Goal: Information Seeking & Learning: Learn about a topic

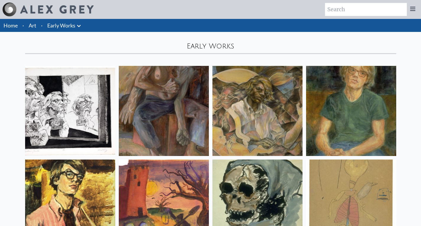
click at [63, 26] on link "Early Works" at bounding box center [61, 25] width 28 height 8
click at [31, 25] on link "Art" at bounding box center [33, 25] width 8 height 8
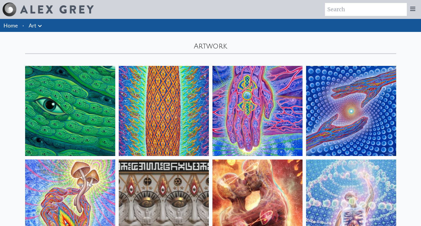
click at [12, 28] on link "Home" at bounding box center [11, 25] width 14 height 7
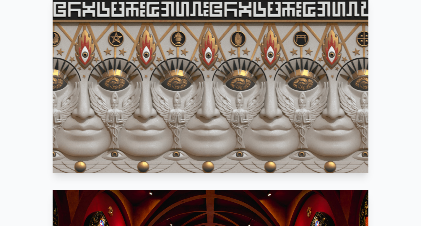
scroll to position [329, 0]
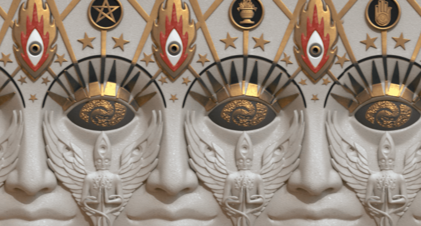
drag, startPoint x: 0, startPoint y: 0, endPoint x: 124, endPoint y: 71, distance: 143.2
click at [124, 71] on video "Your browser does not support the video tag." at bounding box center [211, 90] width 316 height 177
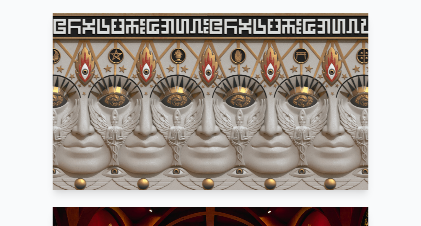
scroll to position [318, 0]
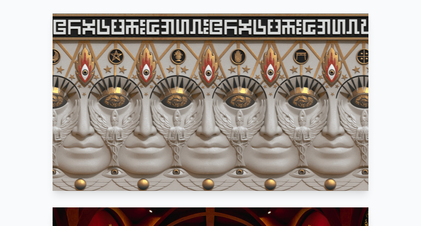
click at [305, 104] on video "Your browser does not support the video tag." at bounding box center [211, 102] width 316 height 177
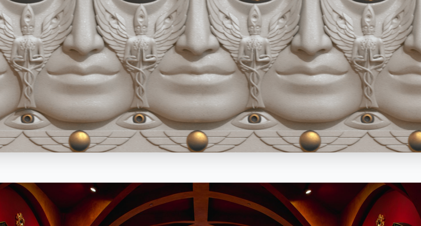
scroll to position [370, 0]
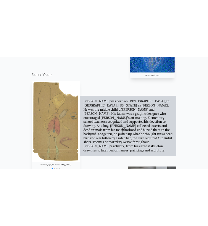
scroll to position [474, 0]
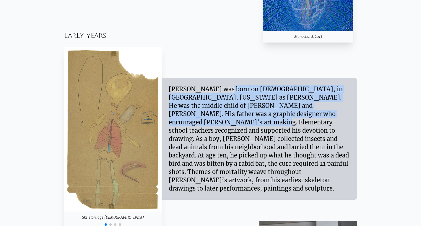
drag, startPoint x: 171, startPoint y: 96, endPoint x: 222, endPoint y: 124, distance: 58.9
click at [222, 124] on div "Alex Grey was born on November 29, 1953, in Columbus, Ohio as Alex Velzy. He wa…" at bounding box center [259, 139] width 181 height 108
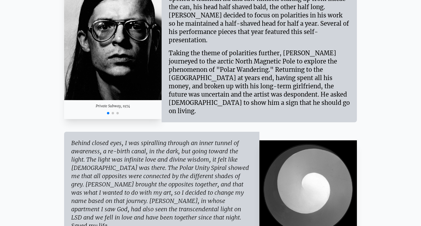
scroll to position [863, 0]
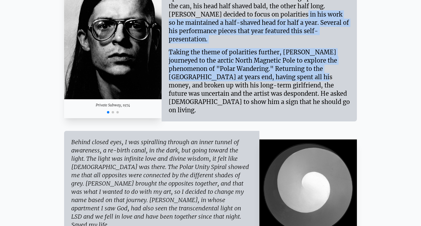
drag, startPoint x: 214, startPoint y: 19, endPoint x: 219, endPoint y: 72, distance: 53.2
click at [219, 72] on div "A haunting dream image caused a radical change in the artist’s appearance that …" at bounding box center [259, 45] width 181 height 137
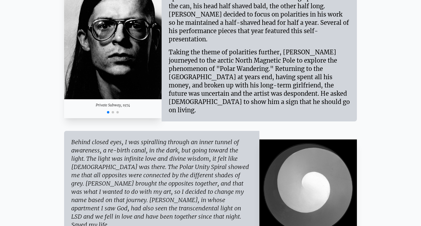
click at [221, 73] on div "Taking the theme of polarities further, Alex journeyed to the arctic North Magn…" at bounding box center [259, 78] width 181 height 71
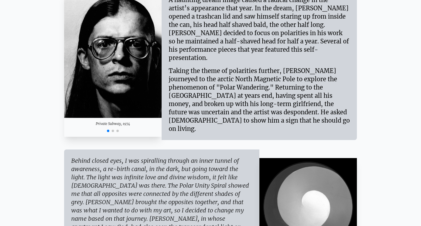
scroll to position [845, 0]
click at [239, 58] on div "A haunting dream image caused a radical change in the artist’s appearance that …" at bounding box center [259, 29] width 181 height 66
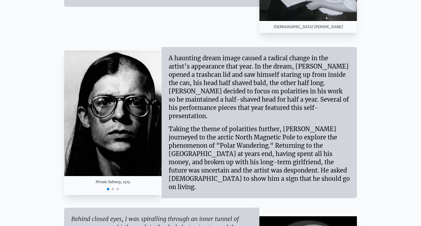
scroll to position [786, 0]
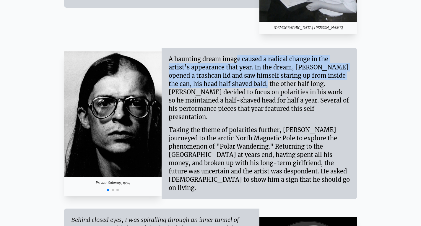
drag, startPoint x: 169, startPoint y: 63, endPoint x: 208, endPoint y: 92, distance: 48.3
click at [208, 92] on div "A haunting dream image caused a radical change in the artist’s appearance that …" at bounding box center [259, 88] width 181 height 66
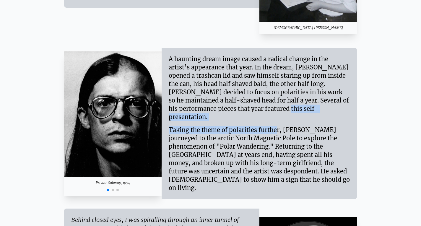
drag, startPoint x: 199, startPoint y: 117, endPoint x: 222, endPoint y: 119, distance: 22.5
click at [222, 119] on div "A haunting dream image caused a radical change in the artist’s appearance that …" at bounding box center [259, 123] width 181 height 137
click at [222, 121] on div "Taking the theme of polarities further, Alex journeyed to the arctic North Magn…" at bounding box center [259, 156] width 181 height 71
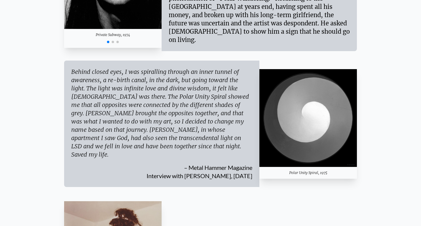
scroll to position [774, 0]
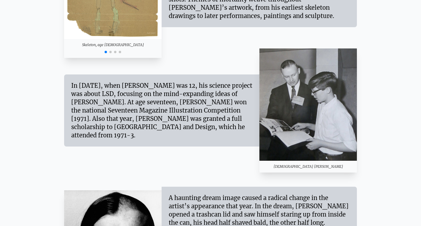
click at [112, 149] on div "In 1966, when Alex was 12, his science project was about LSD, focusing on the m…" at bounding box center [210, 110] width 293 height 124
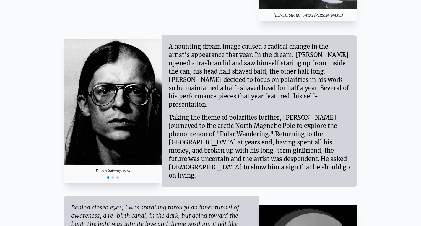
scroll to position [806, 0]
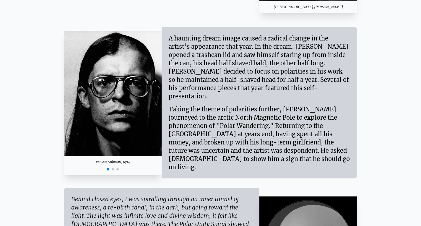
click at [113, 168] on span "Go to slide 2" at bounding box center [113, 169] width 2 height 2
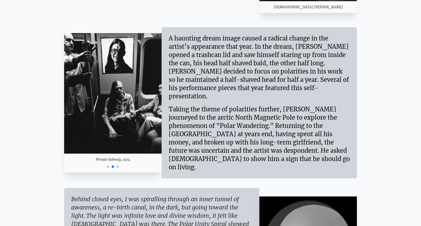
click at [118, 166] on span "Go to slide 3" at bounding box center [118, 167] width 2 height 2
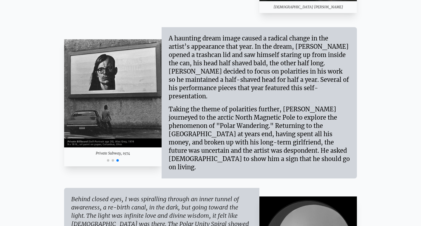
click at [112, 159] on span "Go to slide 2" at bounding box center [113, 160] width 2 height 2
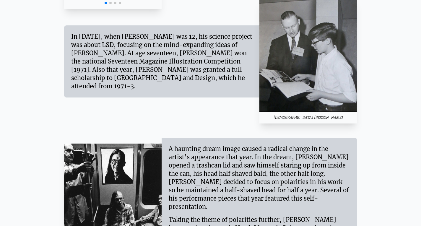
scroll to position [700, 0]
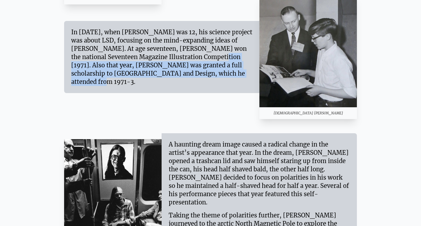
drag, startPoint x: 179, startPoint y: 77, endPoint x: 138, endPoint y: 57, distance: 45.5
click at [138, 57] on div "In 1966, when Alex was 12, his science project was about LSD, focusing on the m…" at bounding box center [161, 57] width 181 height 58
click at [158, 71] on div "In 1966, when Alex was 12, his science project was about LSD, focusing on the m…" at bounding box center [161, 57] width 181 height 58
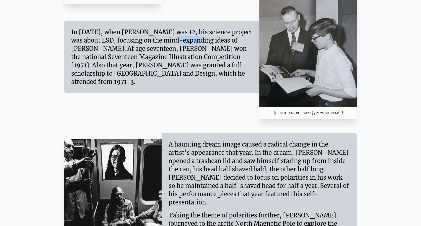
drag, startPoint x: 132, startPoint y: 44, endPoint x: 114, endPoint y: 44, distance: 18.0
click at [114, 44] on div "In 1966, when Alex was 12, his science project was about LSD, focusing on the m…" at bounding box center [161, 57] width 181 height 58
click at [172, 43] on div "In 1966, when Alex was 12, his science project was about LSD, focusing on the m…" at bounding box center [161, 57] width 181 height 58
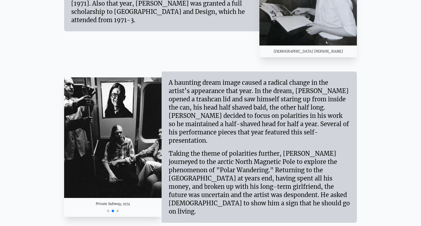
scroll to position [762, 0]
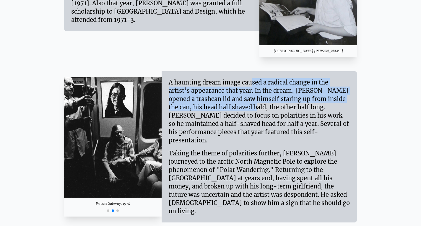
drag, startPoint x: 185, startPoint y: 84, endPoint x: 199, endPoint y: 111, distance: 30.7
click at [199, 111] on div "A haunting dream image caused a radical change in the artist’s appearance that …" at bounding box center [259, 111] width 181 height 66
drag, startPoint x: 174, startPoint y: 89, endPoint x: 224, endPoint y: 109, distance: 53.5
click at [224, 109] on div "A haunting dream image caused a radical change in the artist’s appearance that …" at bounding box center [259, 111] width 181 height 66
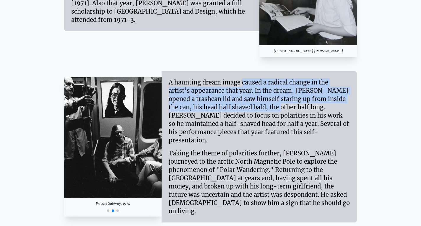
click at [224, 109] on div "A haunting dream image caused a radical change in the artist’s appearance that …" at bounding box center [259, 111] width 181 height 66
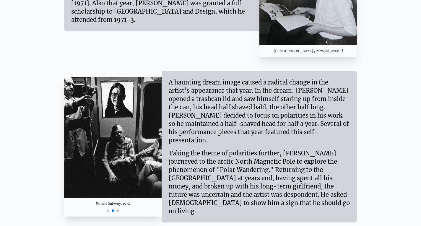
drag, startPoint x: 170, startPoint y: 82, endPoint x: 276, endPoint y: 132, distance: 117.1
click at [276, 132] on div "A haunting dream image caused a radical change in the artist’s appearance that …" at bounding box center [259, 111] width 181 height 66
click at [270, 130] on div "A haunting dream image caused a radical change in the artist’s appearance that …" at bounding box center [259, 111] width 181 height 66
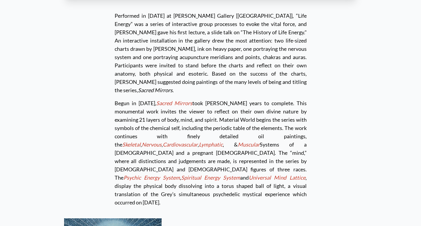
scroll to position [1602, 0]
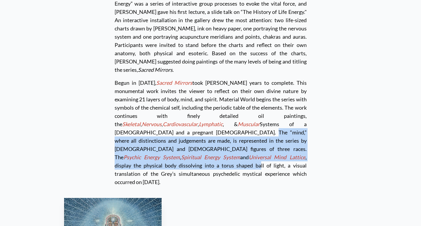
drag, startPoint x: 220, startPoint y: 90, endPoint x: 222, endPoint y: 111, distance: 20.8
click at [222, 111] on div "Begun in 1979, Sacred Mirrors took Alex ten years to complete. This monumental …" at bounding box center [211, 130] width 192 height 112
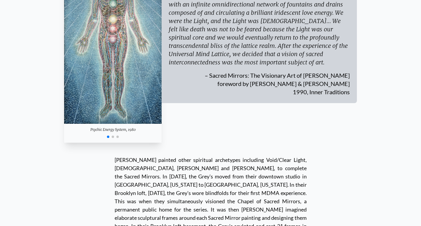
scroll to position [1856, 0]
click at [113, 135] on span "Go to slide 2" at bounding box center [113, 136] width 2 height 2
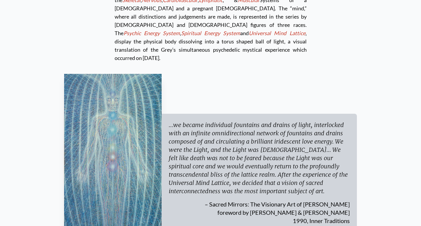
scroll to position [1726, 0]
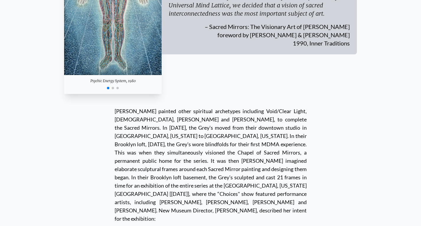
scroll to position [1905, 0]
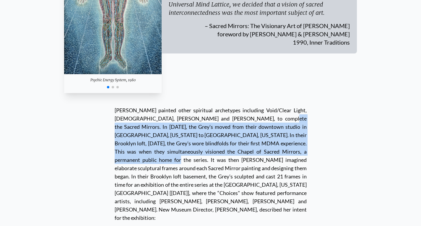
drag, startPoint x: 210, startPoint y: 57, endPoint x: 210, endPoint y: 90, distance: 32.8
click at [210, 106] on div at bounding box center [211, 164] width 192 height 116
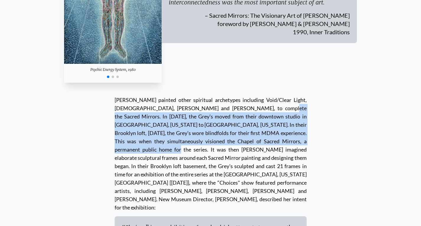
scroll to position [1916, 0]
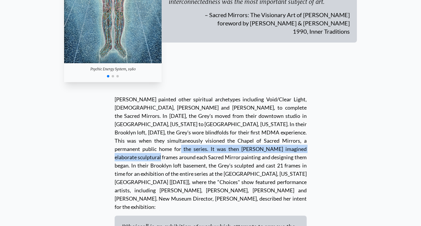
drag, startPoint x: 210, startPoint y: 90, endPoint x: 212, endPoint y: 81, distance: 9.3
click at [212, 95] on div at bounding box center [211, 153] width 192 height 116
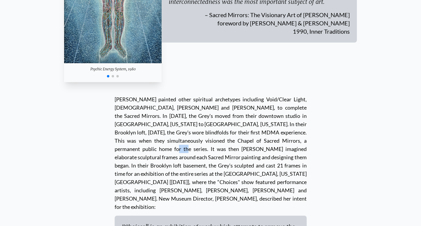
click at [212, 95] on div at bounding box center [211, 153] width 192 height 116
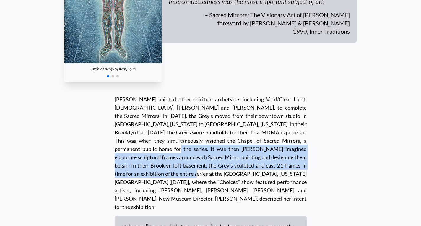
drag, startPoint x: 211, startPoint y: 80, endPoint x: 238, endPoint y: 102, distance: 35.3
click at [238, 102] on div at bounding box center [211, 153] width 192 height 116
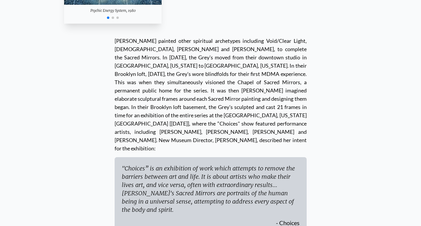
scroll to position [1982, 0]
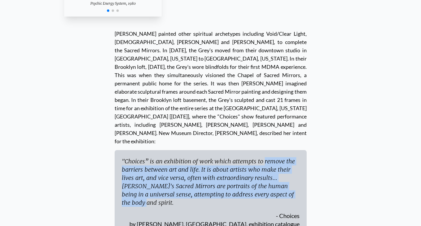
drag, startPoint x: 216, startPoint y: 85, endPoint x: 221, endPoint y: 117, distance: 32.5
click at [221, 157] on div ""Choices” is an exhibition of work which attempts to remove the barriers betwee…" at bounding box center [211, 182] width 178 height 50
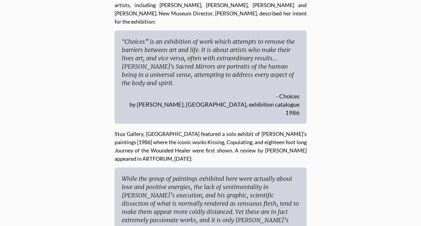
scroll to position [2105, 0]
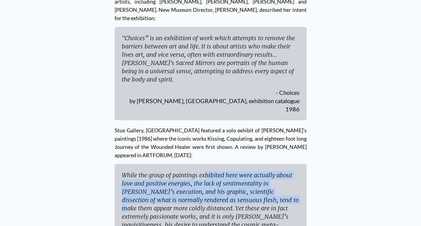
drag, startPoint x: 158, startPoint y: 82, endPoint x: 160, endPoint y: 110, distance: 28.5
click at [160, 171] on div "While the group of paintings exhibited here were actually about love and positi…" at bounding box center [211, 208] width 178 height 75
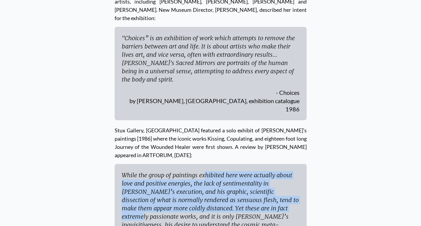
click at [160, 171] on div "While the group of paintings exhibited here were actually about love and positi…" at bounding box center [211, 208] width 178 height 75
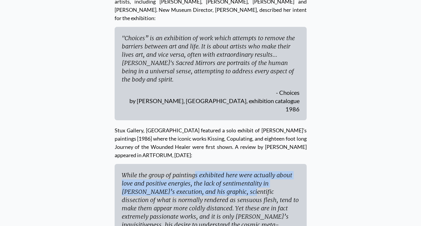
drag, startPoint x: 145, startPoint y: 81, endPoint x: 149, endPoint y: 100, distance: 19.7
click at [149, 171] on div "While the group of paintings exhibited here were actually about love and positi…" at bounding box center [211, 208] width 178 height 75
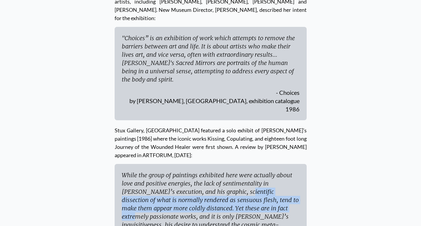
drag, startPoint x: 147, startPoint y: 96, endPoint x: 156, endPoint y: 115, distance: 20.5
click at [156, 171] on div "While the group of paintings exhibited here were actually about love and positi…" at bounding box center [211, 208] width 178 height 75
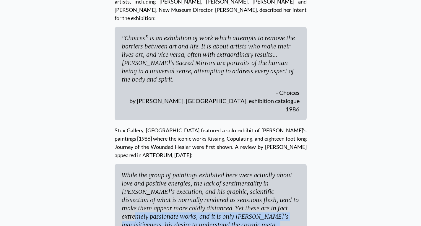
drag, startPoint x: 156, startPoint y: 115, endPoint x: 167, endPoint y: 135, distance: 23.0
click at [167, 171] on div "While the group of paintings exhibited here were actually about love and positi…" at bounding box center [211, 208] width 178 height 75
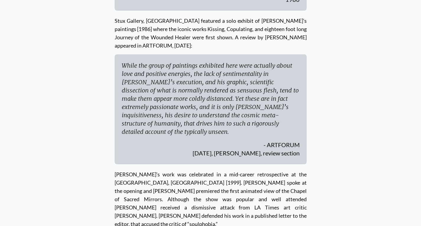
scroll to position [2216, 0]
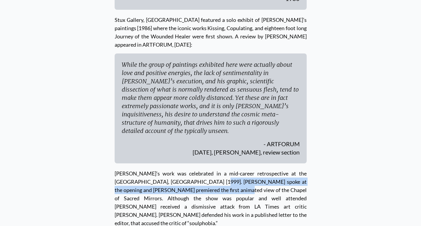
drag, startPoint x: 176, startPoint y: 82, endPoint x: 178, endPoint y: 90, distance: 8.6
click at [178, 164] on div "Grey’s work was celebrated in a mid-career retrospective at the Museum of Conte…" at bounding box center [211, 196] width 192 height 64
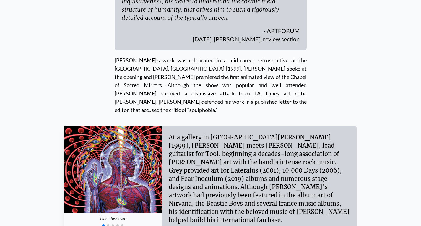
scroll to position [2329, 0]
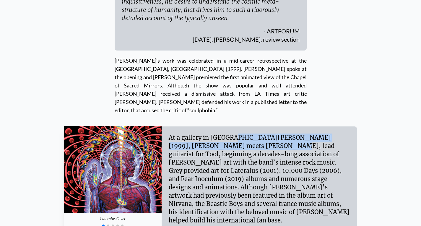
drag, startPoint x: 185, startPoint y: 38, endPoint x: 195, endPoint y: 46, distance: 13.2
click at [195, 134] on div "At a gallery in Santa Monica [1999], Alex meets Adam Jones, lead guitarist for …" at bounding box center [259, 179] width 181 height 91
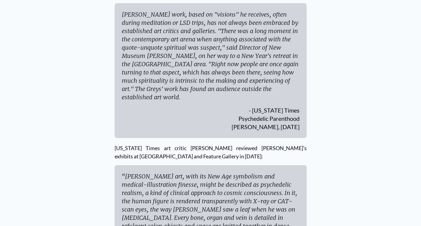
scroll to position [2602, 0]
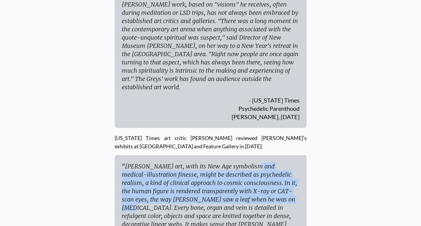
drag, startPoint x: 194, startPoint y: 44, endPoint x: 202, endPoint y: 85, distance: 41.8
click at [202, 162] on div "“Alex Grey's art, with its New Age symbolism and medical-illustration finesse, …" at bounding box center [211, 207] width 178 height 91
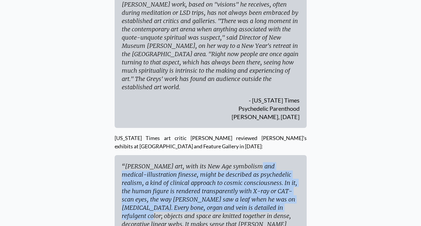
click at [202, 162] on div "“Alex Grey's art, with its New Age symbolism and medical-illustration finesse, …" at bounding box center [211, 207] width 178 height 91
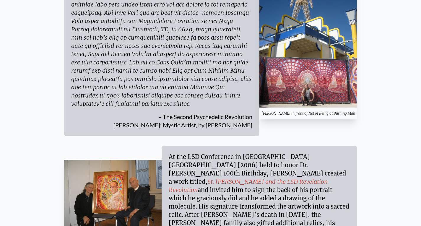
scroll to position [2976, 0]
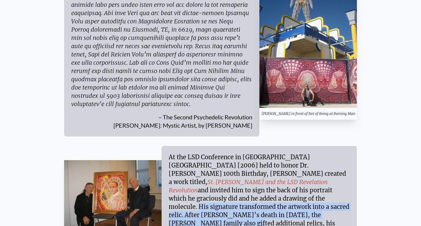
drag, startPoint x: 299, startPoint y: 61, endPoint x: 316, endPoint y: 82, distance: 27.4
click at [316, 153] on div "At the LSD Conference in Basel Switzerland [2006] held to honor Dr. Albert Hofm…" at bounding box center [259, 202] width 181 height 99
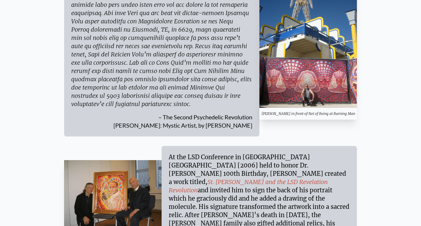
click at [292, 153] on div "At the LSD Conference in Basel Switzerland [2006] held to honor Dr. Albert Hofm…" at bounding box center [259, 202] width 181 height 99
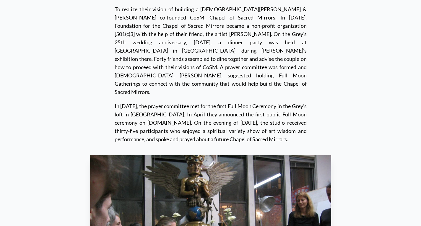
scroll to position [4778, 0]
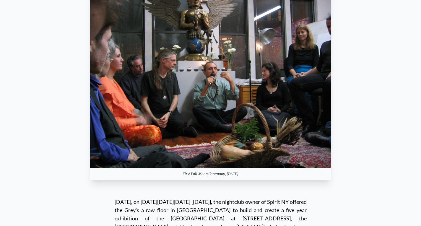
scroll to position [4946, 0]
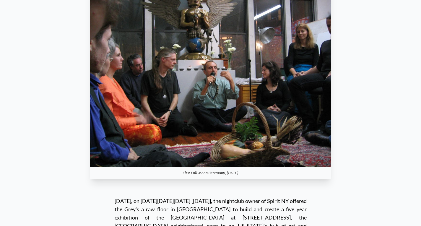
drag, startPoint x: 211, startPoint y: 109, endPoint x: 215, endPoint y: 139, distance: 30.2
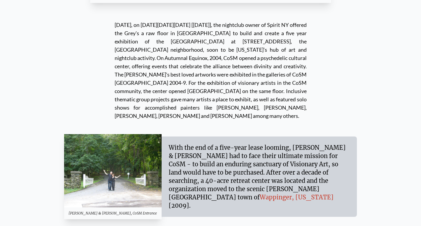
scroll to position [5122, 0]
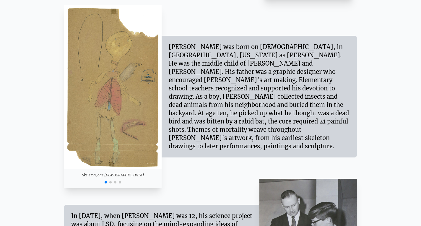
scroll to position [517, 0]
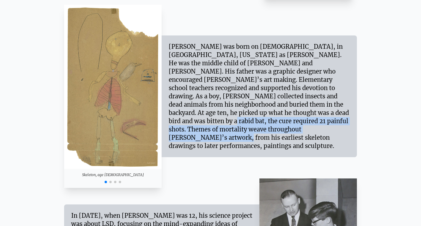
drag, startPoint x: 212, startPoint y: 121, endPoint x: 217, endPoint y: 140, distance: 19.6
click at [217, 140] on div "Alex Grey was born on November 29, 1953, in Columbus, Ohio as Alex Velzy. He wa…" at bounding box center [259, 97] width 181 height 108
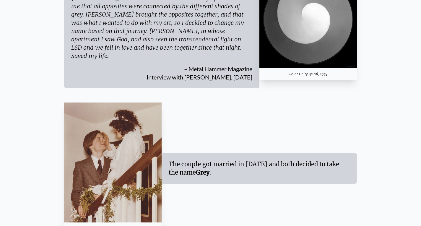
scroll to position [1042, 0]
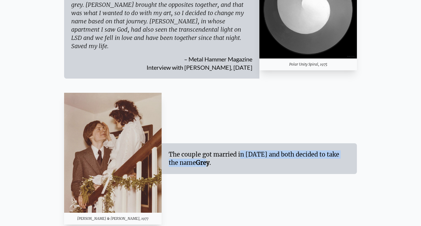
drag, startPoint x: 193, startPoint y: 138, endPoint x: 198, endPoint y: 162, distance: 24.7
click at [198, 162] on div "Alex Grey & Allyson Grey, 1977 The couple got married in 1977 and both decided …" at bounding box center [210, 159] width 293 height 132
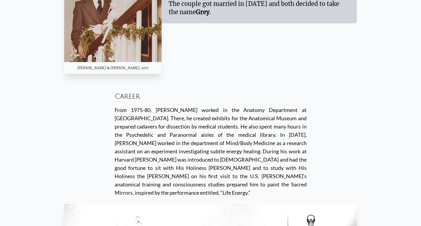
scroll to position [1196, 0]
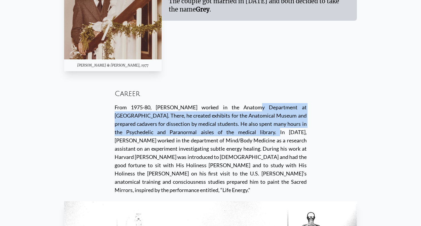
drag, startPoint x: 200, startPoint y: 85, endPoint x: 196, endPoint y: 113, distance: 28.7
click at [196, 113] on div "From 1975-80, Alex worked in the Anatomy Department at Harvard Medical School. …" at bounding box center [211, 148] width 192 height 91
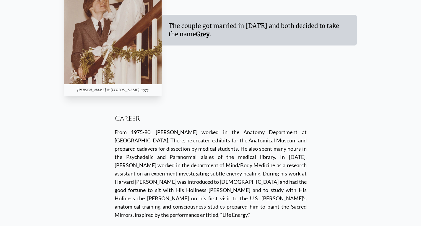
scroll to position [1172, 0]
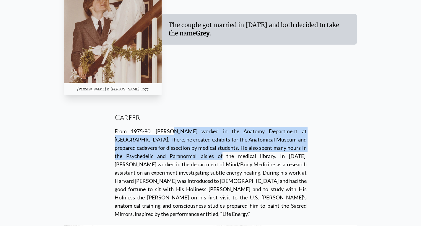
drag, startPoint x: 130, startPoint y: 111, endPoint x: 142, endPoint y: 136, distance: 27.9
click at [142, 136] on div "From 1975-80, Alex worked in the Anatomy Department at Harvard Medical School. …" at bounding box center [211, 172] width 192 height 91
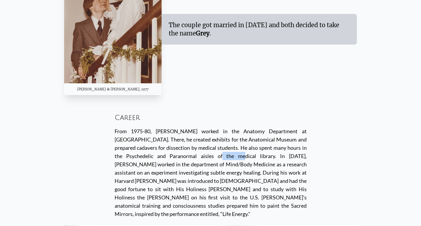
click at [142, 136] on div "From 1975-80, Alex worked in the Anatomy Department at Harvard Medical School. …" at bounding box center [211, 172] width 192 height 91
click at [157, 135] on div "From 1975-80, Alex worked in the Anatomy Department at Harvard Medical School. …" at bounding box center [211, 172] width 192 height 91
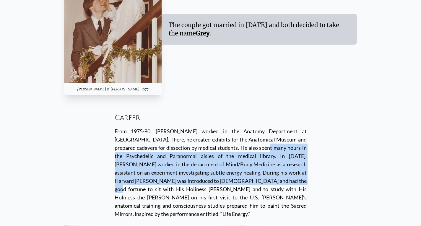
drag, startPoint x: 198, startPoint y: 130, endPoint x: 177, endPoint y: 164, distance: 40.3
click at [177, 164] on div "From 1975-80, Alex worked in the Anatomy Department at Harvard Medical School. …" at bounding box center [211, 172] width 192 height 91
click at [177, 153] on div "From 1975-80, Alex worked in the Anatomy Department at Harvard Medical School. …" at bounding box center [211, 172] width 192 height 91
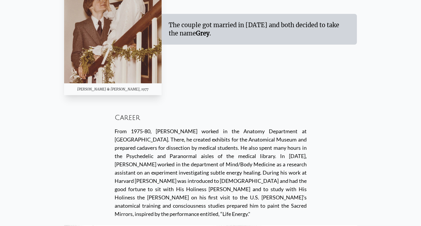
drag, startPoint x: 148, startPoint y: 106, endPoint x: 156, endPoint y: 142, distance: 37.6
click at [156, 142] on div "Career From 1975-80, Alex worked in the Anatomy Department at Harvard Medical S…" at bounding box center [211, 164] width 192 height 122
click at [156, 142] on div "From 1975-80, Alex worked in the Anatomy Department at Harvard Medical School. …" at bounding box center [211, 172] width 192 height 91
click at [125, 127] on div "From 1975-80, Alex worked in the Anatomy Department at Harvard Medical School. …" at bounding box center [211, 172] width 192 height 91
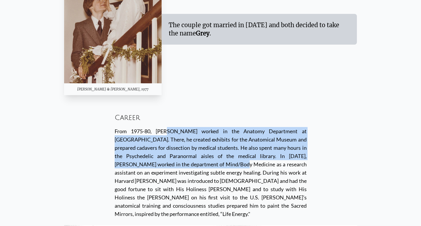
drag, startPoint x: 125, startPoint y: 110, endPoint x: 137, endPoint y: 149, distance: 40.7
click at [137, 149] on div "From 1975-80, Alex worked in the Anatomy Department at Harvard Medical School. …" at bounding box center [211, 172] width 192 height 91
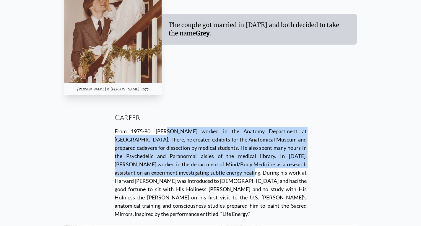
click at [174, 148] on div "From 1975-80, Alex worked in the Anatomy Department at Harvard Medical School. …" at bounding box center [211, 172] width 192 height 91
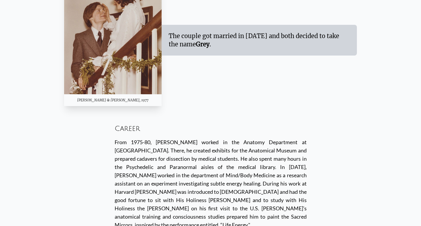
scroll to position [1161, 0]
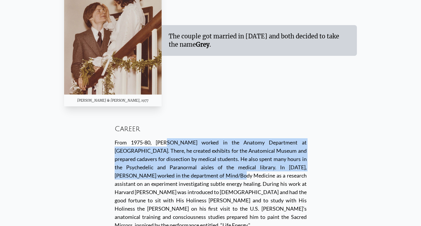
drag, startPoint x: 124, startPoint y: 122, endPoint x: 135, endPoint y: 157, distance: 37.1
click at [135, 157] on div "From 1975-80, Alex worked in the Anatomy Department at Harvard Medical School. …" at bounding box center [211, 183] width 192 height 91
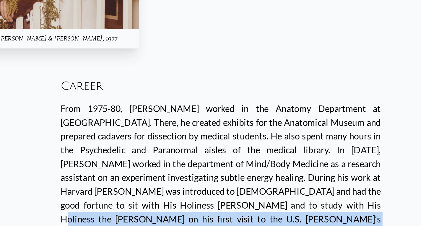
drag, startPoint x: 148, startPoint y: 181, endPoint x: 190, endPoint y: 185, distance: 41.6
click at [190, 185] on div "From 1975-80, Alex worked in the Anatomy Department at Harvard Medical School. …" at bounding box center [211, 183] width 192 height 91
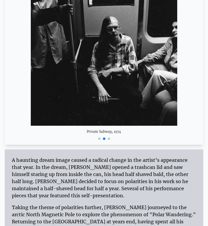
scroll to position [1341, 0]
